Goal: Navigation & Orientation: Find specific page/section

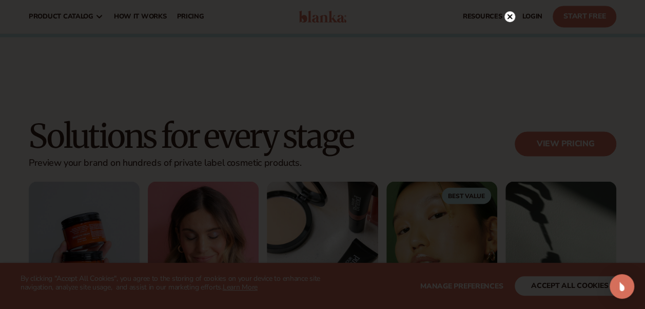
scroll to position [770, 0]
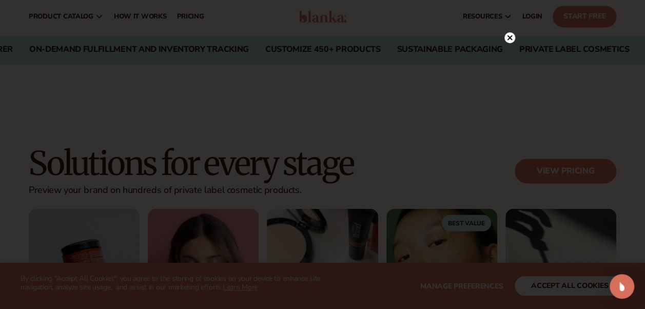
click at [507, 31] on div at bounding box center [510, 37] width 11 height 18
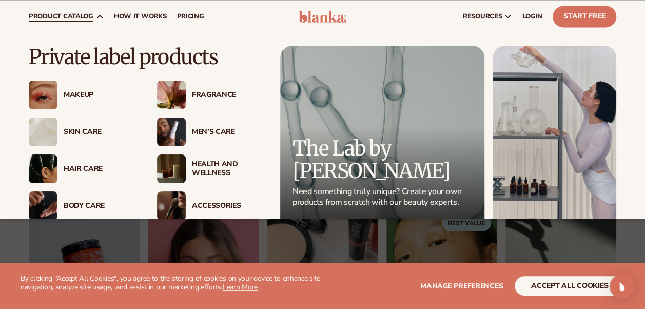
click at [70, 167] on div "Hair Care" at bounding box center [100, 169] width 73 height 9
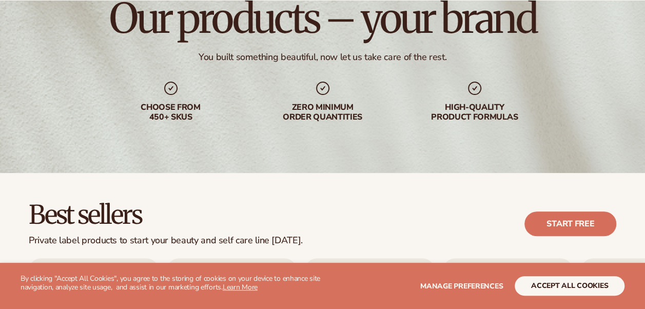
scroll to position [106, 0]
